Goal: Task Accomplishment & Management: Use online tool/utility

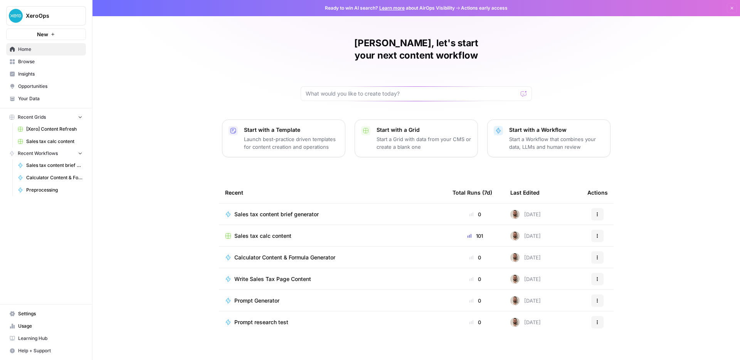
click at [268, 232] on span "Sales tax calc content" at bounding box center [262, 236] width 57 height 8
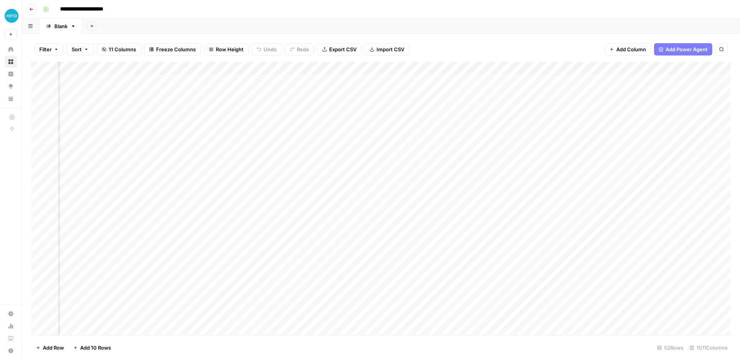
scroll to position [0, 425]
click at [650, 81] on div "Add Column" at bounding box center [380, 198] width 699 height 273
click at [682, 82] on div "Add Column" at bounding box center [380, 198] width 699 height 273
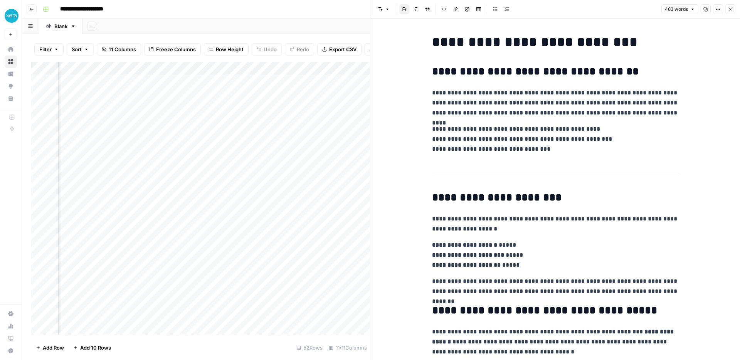
click at [729, 10] on icon "button" at bounding box center [730, 9] width 3 height 3
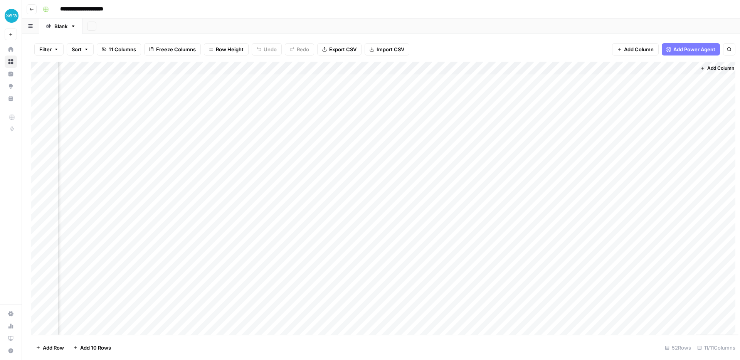
scroll to position [0, 416]
